Goal: Information Seeking & Learning: Learn about a topic

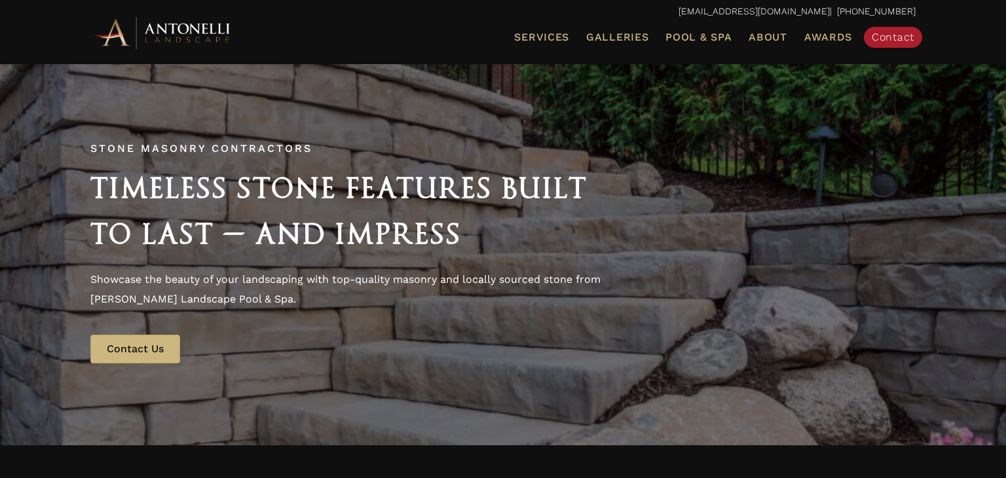
click at [246, 144] on span "Stone Masonry Contractors" at bounding box center [201, 148] width 222 height 12
copy span "Contractors"
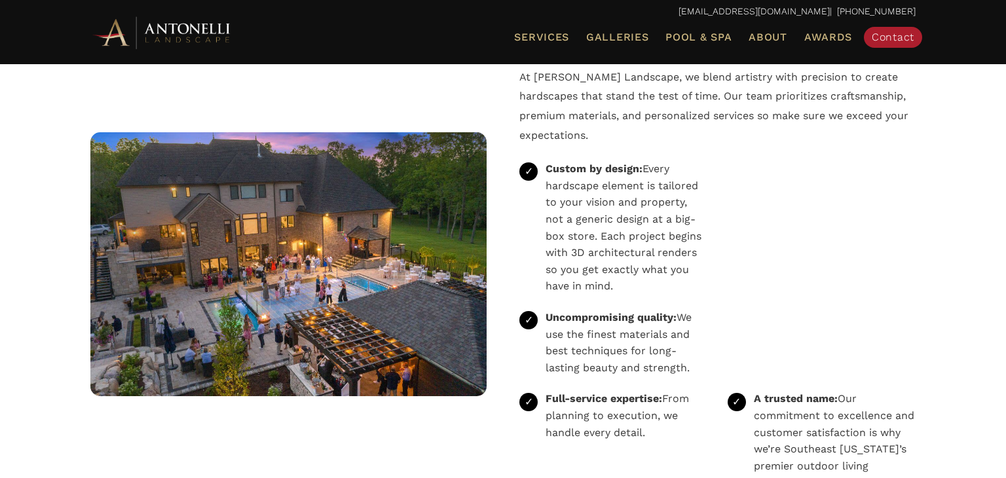
scroll to position [2685, 0]
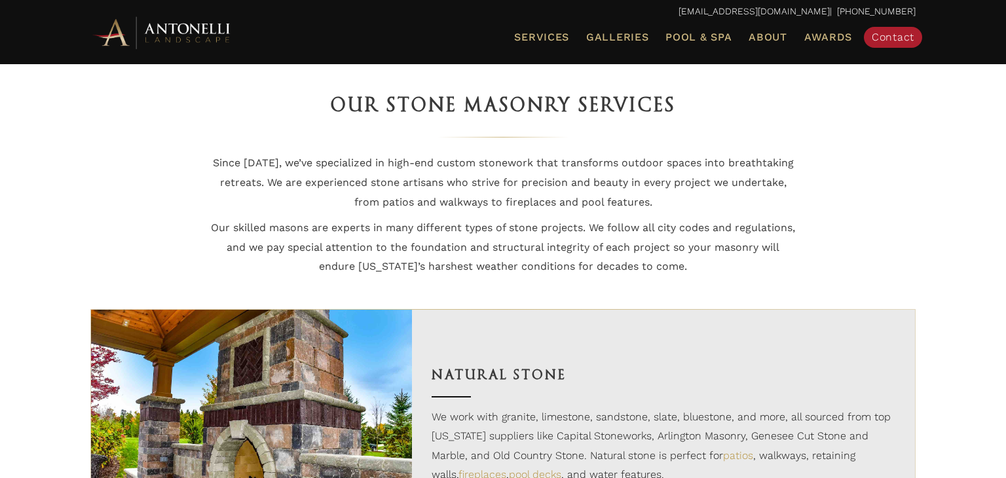
scroll to position [686, 0]
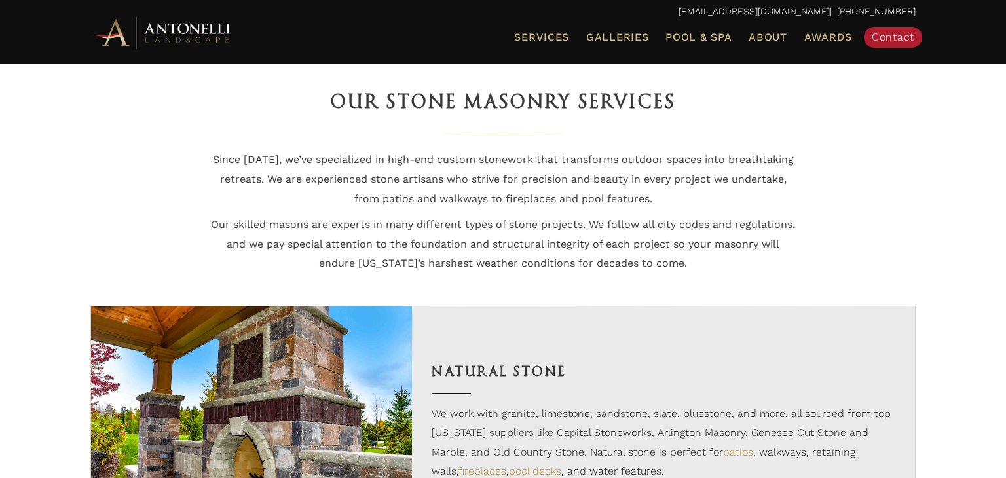
click at [648, 127] on div "Our Stone Masonry Services Since [DATE], we’ve specialized in high-end custom s…" at bounding box center [502, 182] width 589 height 193
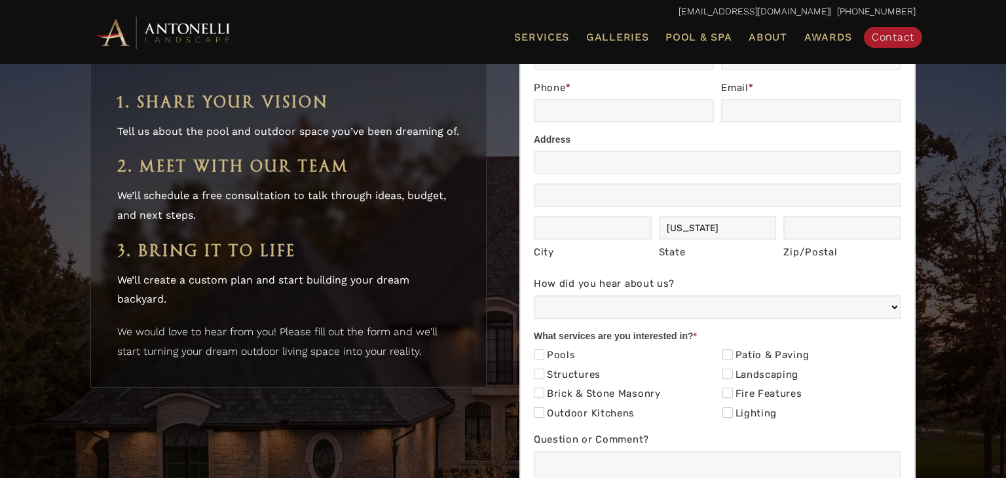
scroll to position [3973, 0]
